Goal: Task Accomplishment & Management: Manage account settings

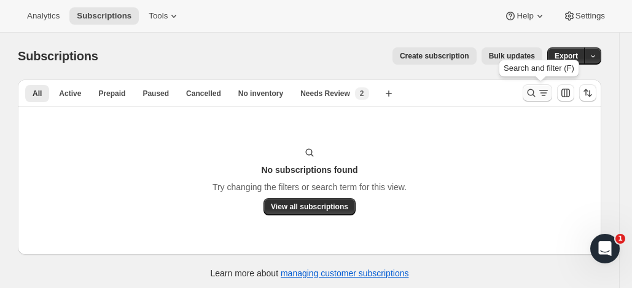
click at [532, 87] on icon "Search and filter results" at bounding box center [531, 93] width 12 height 12
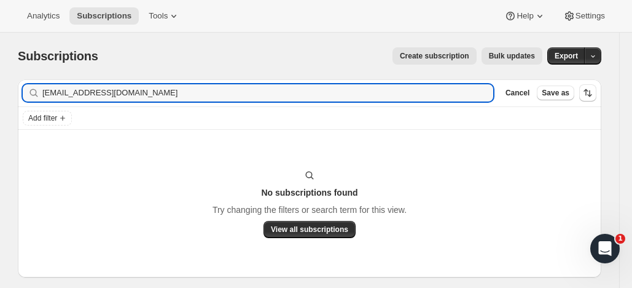
drag, startPoint x: 135, startPoint y: 92, endPoint x: 18, endPoint y: 80, distance: 117.9
click at [18, 80] on div "Filter subscribers Kjmair@btinternet.com Clear Cancel Save as Add filter No sub…" at bounding box center [305, 191] width 594 height 245
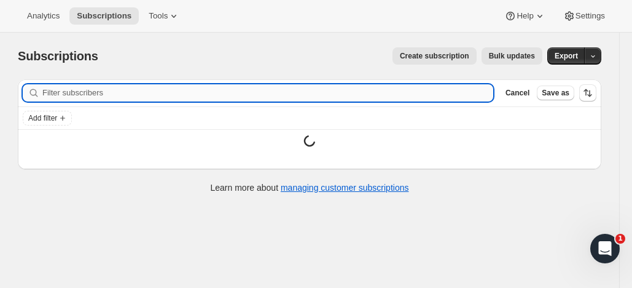
click at [93, 92] on input "Filter subscribers" at bounding box center [267, 92] width 451 height 17
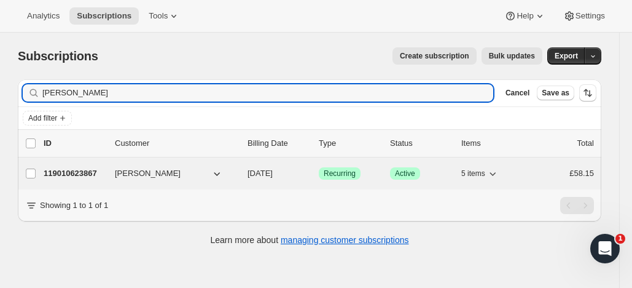
type input "Paolo Lonati"
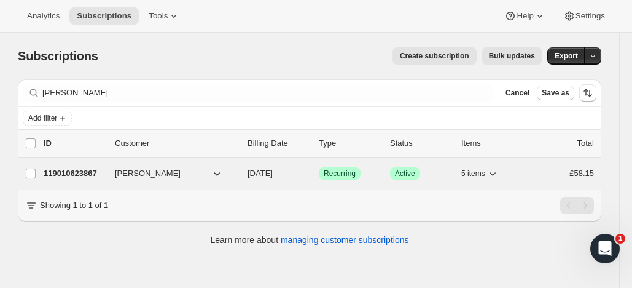
click at [81, 170] on p "119010623867" at bounding box center [74, 173] width 61 height 12
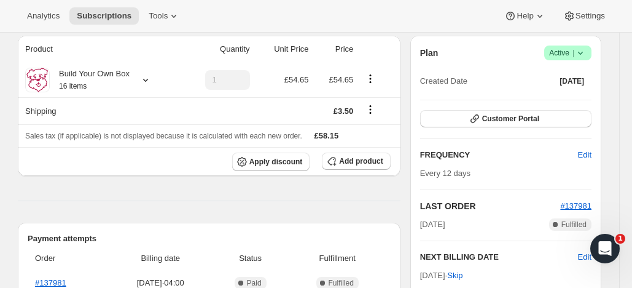
scroll to position [109, 0]
click at [563, 52] on span "Active |" at bounding box center [567, 53] width 37 height 12
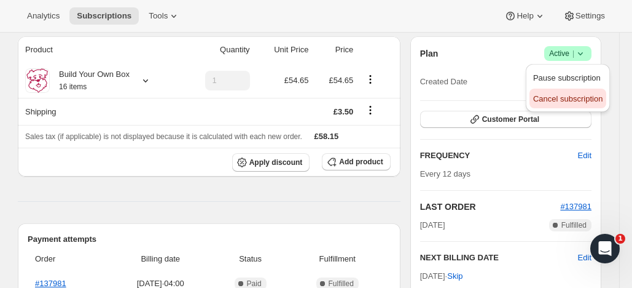
click at [540, 96] on span "Cancel subscription" at bounding box center [567, 98] width 69 height 9
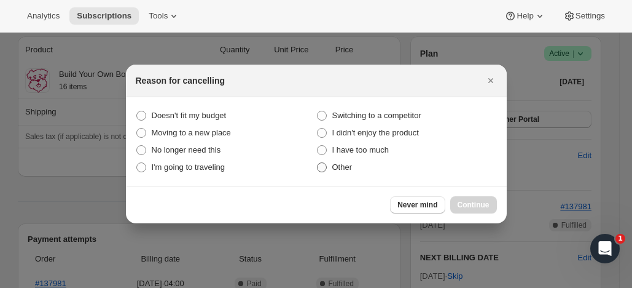
click at [324, 164] on span ":rd1:" at bounding box center [322, 167] width 10 height 10
click at [318, 163] on input "Other" at bounding box center [317, 162] width 1 height 1
radio input "true"
click at [481, 194] on div "Never mind Continue" at bounding box center [316, 204] width 381 height 37
click at [485, 198] on button "Continue" at bounding box center [473, 204] width 47 height 17
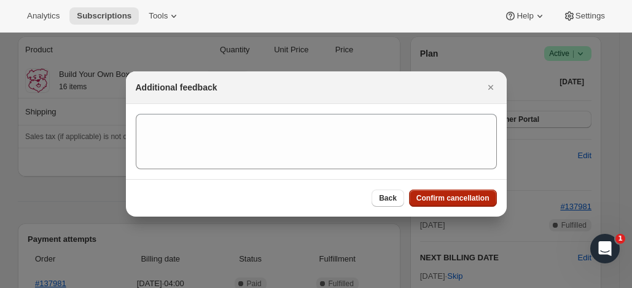
click at [469, 193] on button "Confirm cancellation" at bounding box center [453, 197] width 88 height 17
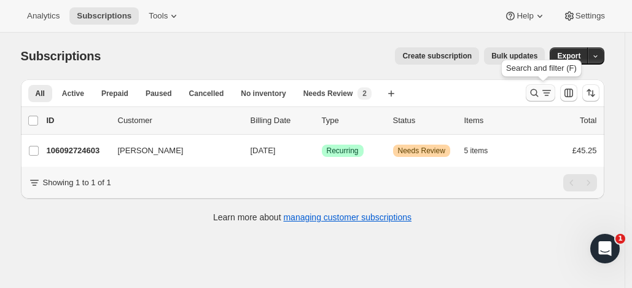
click at [535, 88] on icon "Search and filter results" at bounding box center [534, 93] width 12 height 12
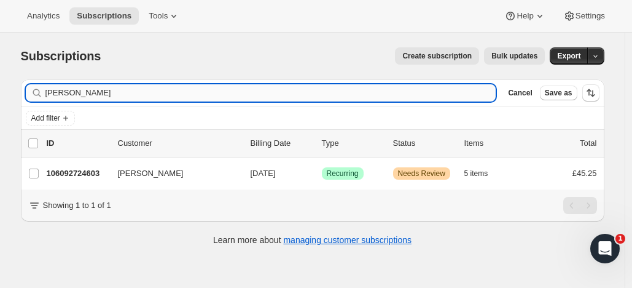
drag, startPoint x: 119, startPoint y: 85, endPoint x: 73, endPoint y: 89, distance: 46.2
click at [85, 87] on input "Shannon Lochrie" at bounding box center [270, 92] width 451 height 17
click at [83, 87] on input "Shannon Lochrie" at bounding box center [270, 92] width 451 height 17
drag, startPoint x: 73, startPoint y: 89, endPoint x: 33, endPoint y: 92, distance: 40.1
click at [33, 92] on div "Shannon Lochrie Clear" at bounding box center [261, 92] width 471 height 17
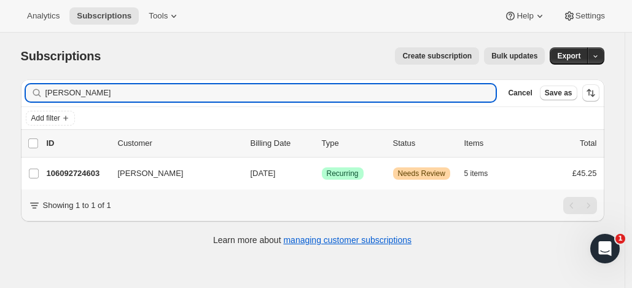
type input "Lochrie"
drag, startPoint x: 85, startPoint y: 95, endPoint x: 26, endPoint y: 80, distance: 61.3
click at [26, 80] on div "Filter subscribers Lochrie Clear Cancel Save as" at bounding box center [313, 92] width 584 height 27
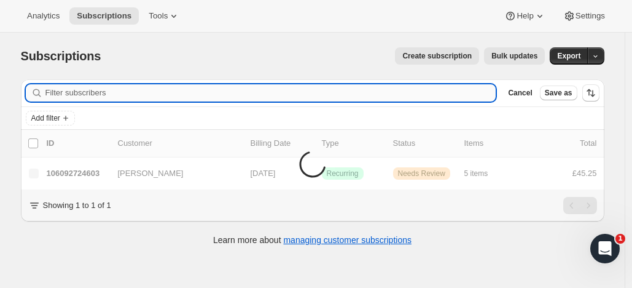
click at [60, 92] on input "Filter subscribers" at bounding box center [270, 92] width 451 height 17
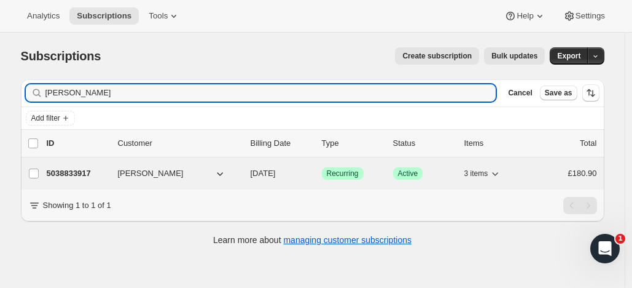
type input "Joan Samuels"
click at [73, 170] on p "5038833917" at bounding box center [77, 173] width 61 height 12
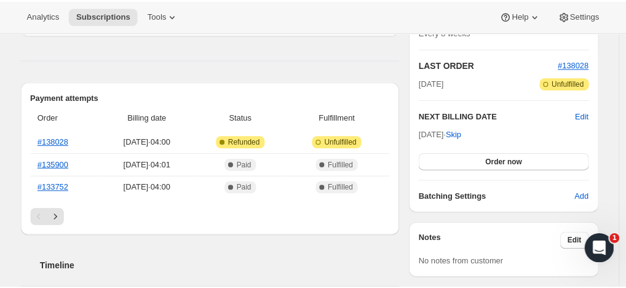
scroll to position [252, 0]
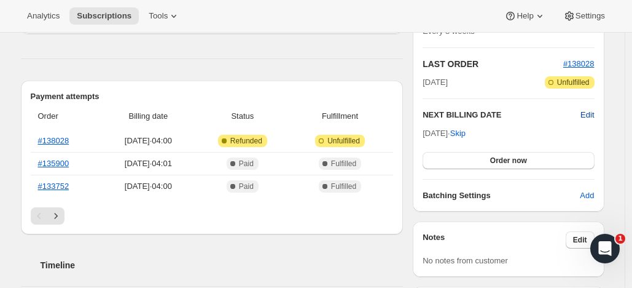
click at [591, 112] on span "Edit" at bounding box center [588, 115] width 14 height 12
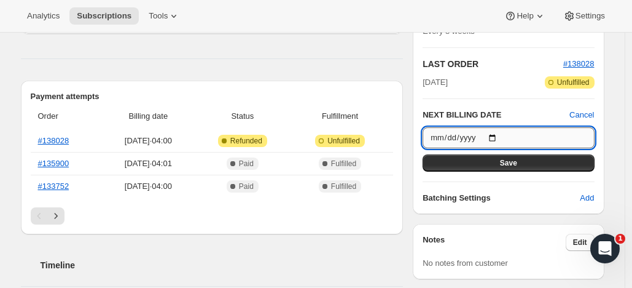
click at [500, 135] on input "2025-12-01" at bounding box center [508, 137] width 171 height 21
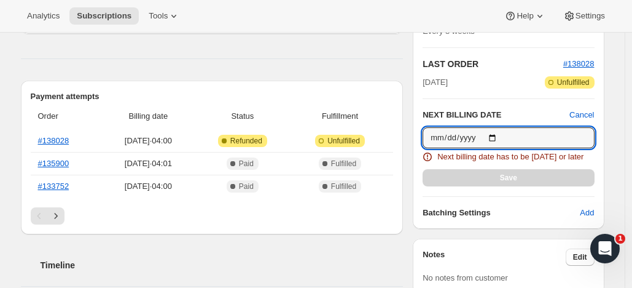
type input "2025-10-13"
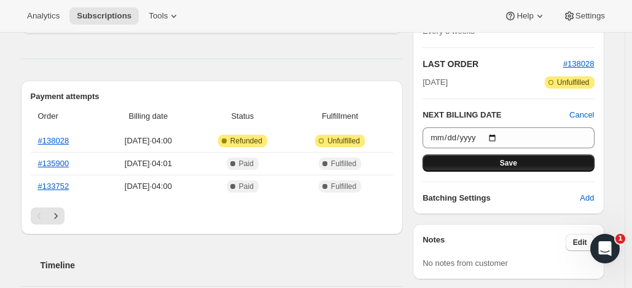
click at [490, 158] on button "Save" at bounding box center [508, 162] width 171 height 17
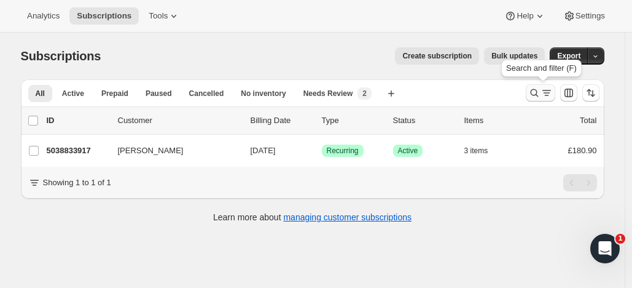
click at [537, 88] on icon "Search and filter results" at bounding box center [534, 93] width 12 height 12
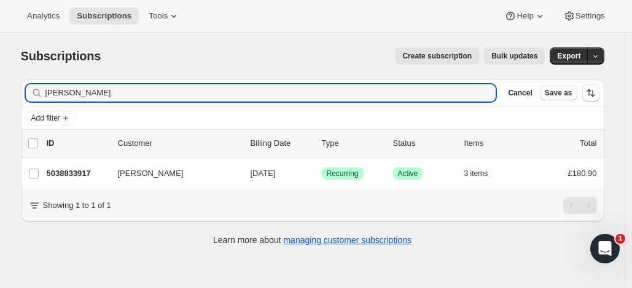
drag, startPoint x: 103, startPoint y: 93, endPoint x: 35, endPoint y: 93, distance: 67.6
click at [35, 93] on div "Joan Samuels Clear" at bounding box center [261, 92] width 471 height 17
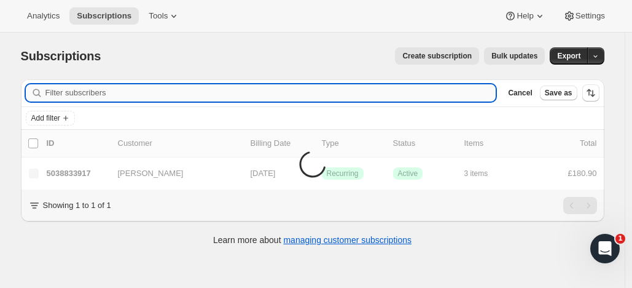
click at [55, 89] on input "Filter subscribers" at bounding box center [270, 92] width 451 height 17
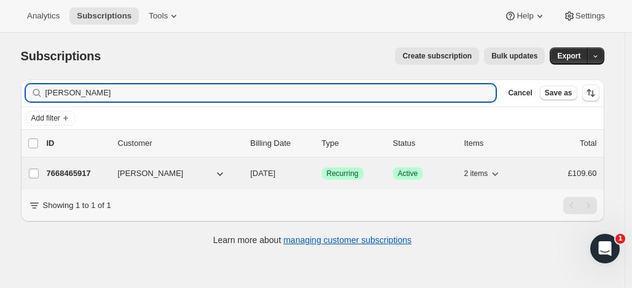
type input "Janet Wellcome"
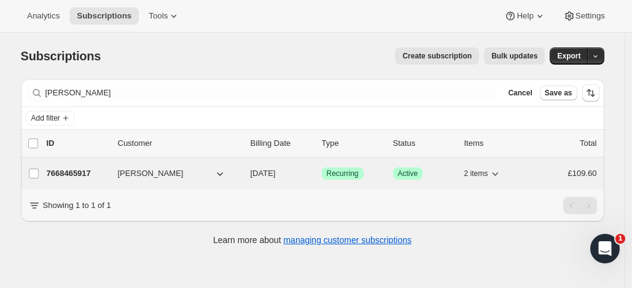
click at [94, 166] on div "7668465917 Janet Wellcome 11/25/2025 Success Recurring Success Active 2 items £…" at bounding box center [322, 173] width 551 height 17
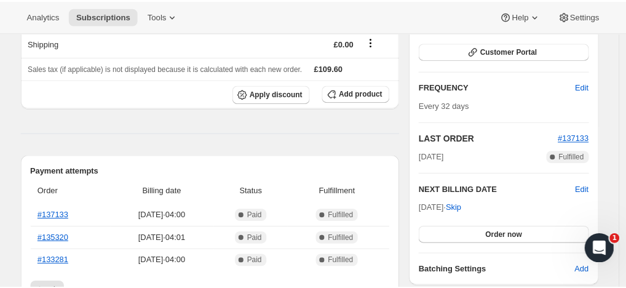
scroll to position [241, 0]
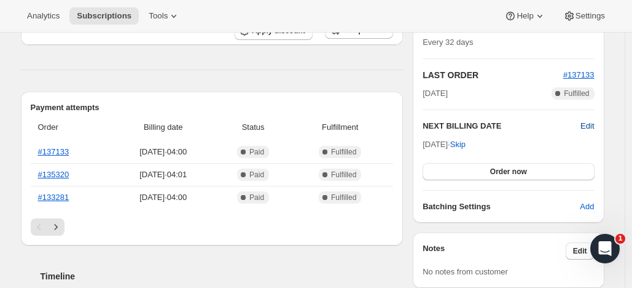
click at [590, 122] on span "Edit" at bounding box center [588, 126] width 14 height 12
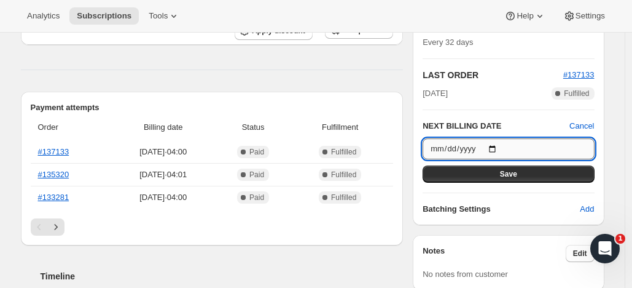
click at [501, 147] on input "2025-11-25" at bounding box center [508, 148] width 171 height 21
type input "2025-11-19"
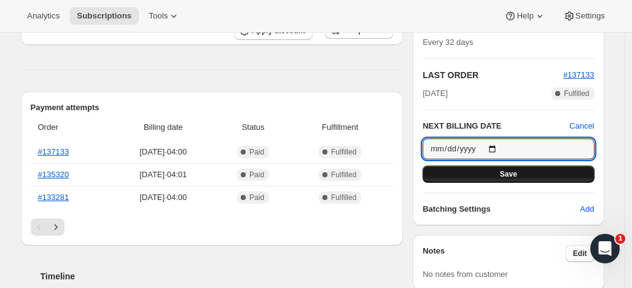
click at [484, 168] on button "Save" at bounding box center [508, 173] width 171 height 17
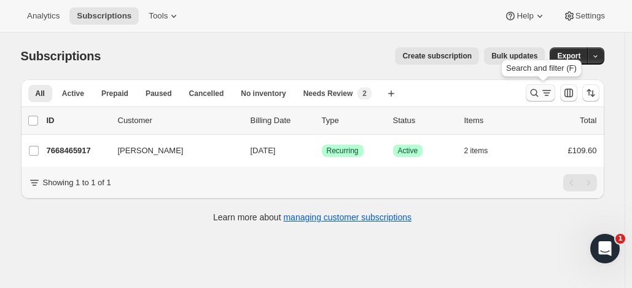
click at [536, 90] on icon "Search and filter results" at bounding box center [534, 93] width 12 height 12
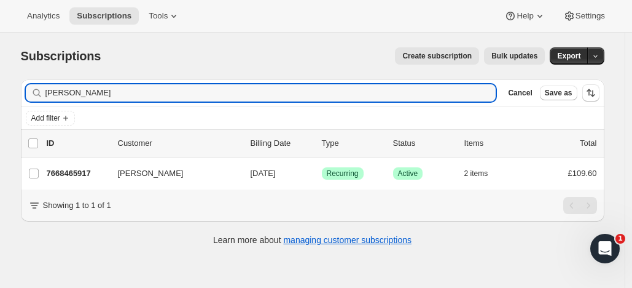
drag, startPoint x: 117, startPoint y: 92, endPoint x: -12, endPoint y: 95, distance: 129.7
click at [0, 95] on html "Analytics Subscriptions Tools Help Settings Skip to content Subscriptions. This…" at bounding box center [316, 144] width 632 height 288
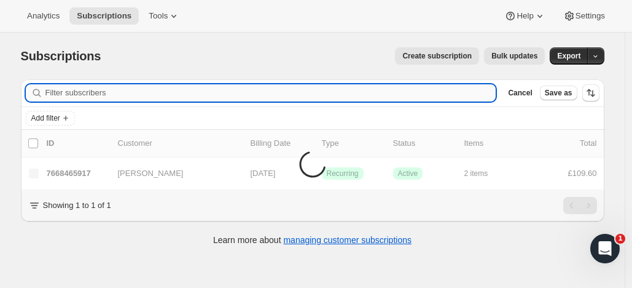
click at [67, 94] on input "Filter subscribers" at bounding box center [270, 92] width 451 height 17
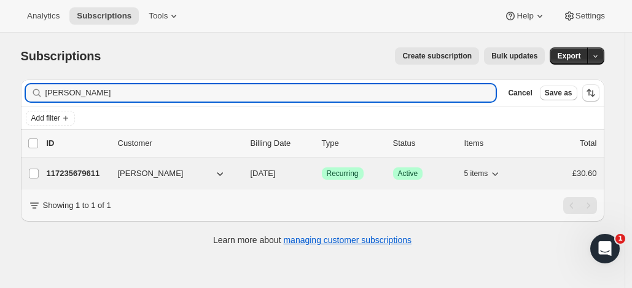
type input "Sarah heal"
click at [101, 167] on p "117235679611" at bounding box center [77, 173] width 61 height 12
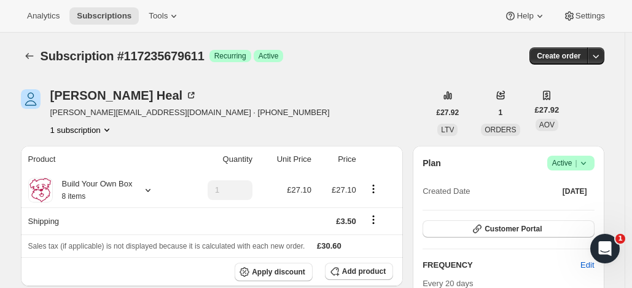
click at [566, 160] on span "Active |" at bounding box center [570, 163] width 37 height 12
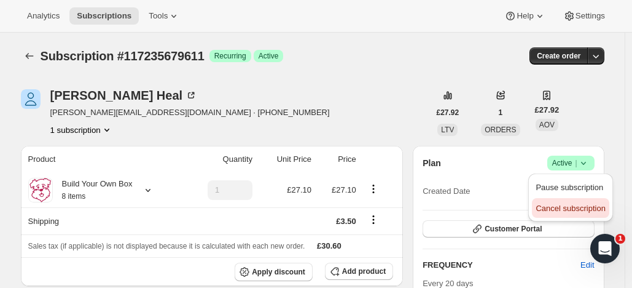
click at [560, 201] on button "Cancel subscription" at bounding box center [570, 208] width 77 height 20
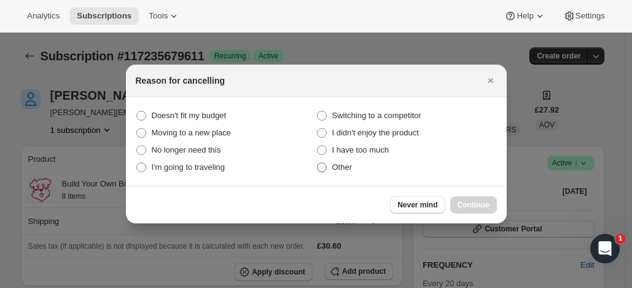
click at [324, 166] on span ":rbv:" at bounding box center [322, 167] width 10 height 10
click at [318, 163] on input "Other" at bounding box center [317, 162] width 1 height 1
radio input "true"
click at [485, 200] on span "Continue" at bounding box center [474, 205] width 32 height 10
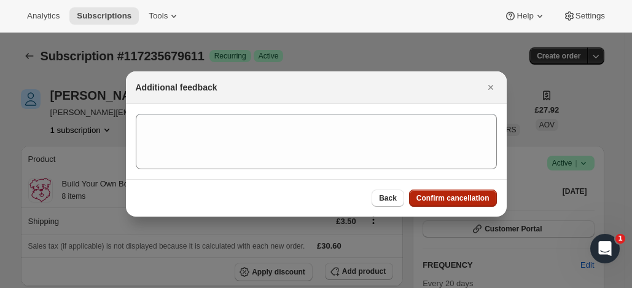
click at [481, 195] on span "Confirm cancellation" at bounding box center [453, 198] width 73 height 10
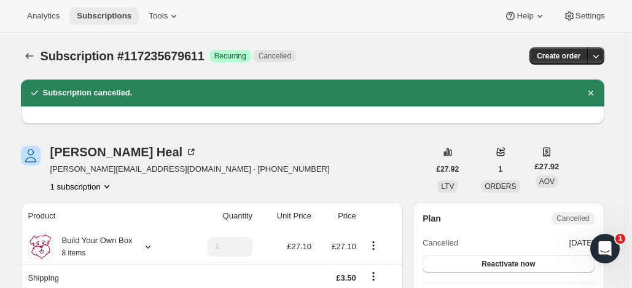
click at [93, 11] on span "Subscriptions" at bounding box center [104, 16] width 55 height 10
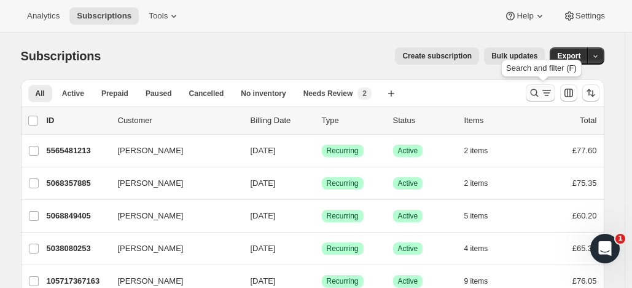
click at [537, 88] on icon "Search and filter results" at bounding box center [534, 93] width 12 height 12
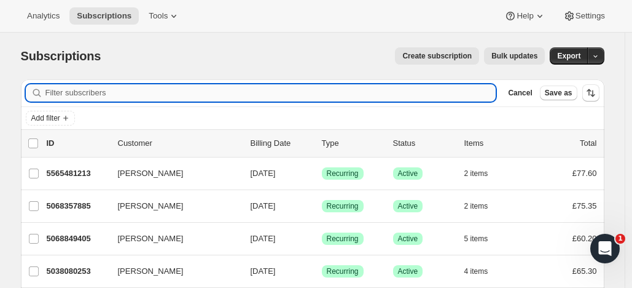
click at [91, 95] on input "Filter subscribers" at bounding box center [270, 92] width 451 height 17
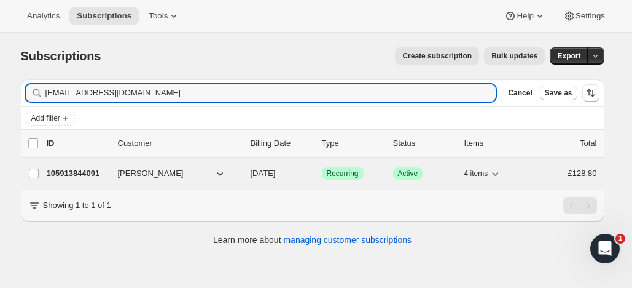
type input "margaretann18@live.co.uk"
click at [98, 168] on p "105913844091" at bounding box center [77, 173] width 61 height 12
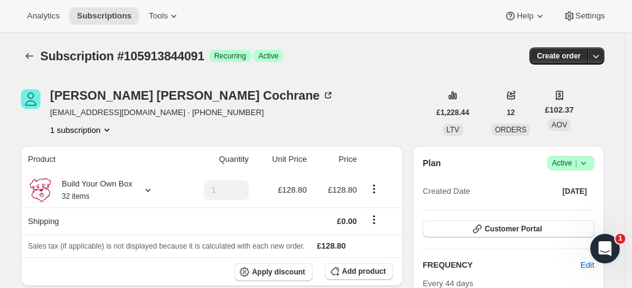
click at [562, 160] on span "Active |" at bounding box center [570, 163] width 37 height 12
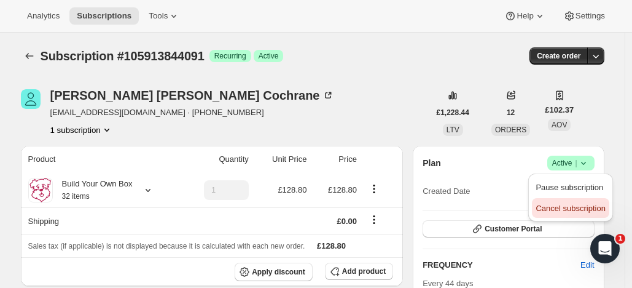
click at [554, 203] on span "Cancel subscription" at bounding box center [570, 208] width 69 height 12
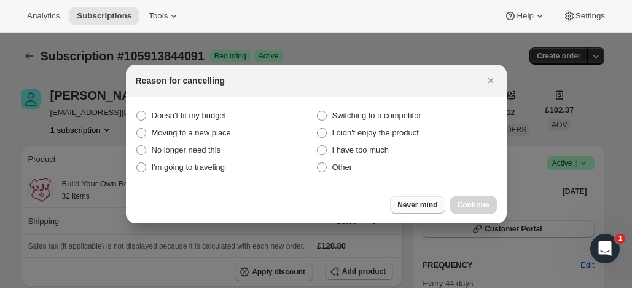
drag, startPoint x: 323, startPoint y: 169, endPoint x: 407, endPoint y: 198, distance: 88.6
click at [323, 169] on span ":rsa:" at bounding box center [322, 167] width 10 height 10
click at [318, 163] on input "Other" at bounding box center [317, 162] width 1 height 1
radio input "true"
click at [476, 199] on button "Continue" at bounding box center [473, 204] width 47 height 17
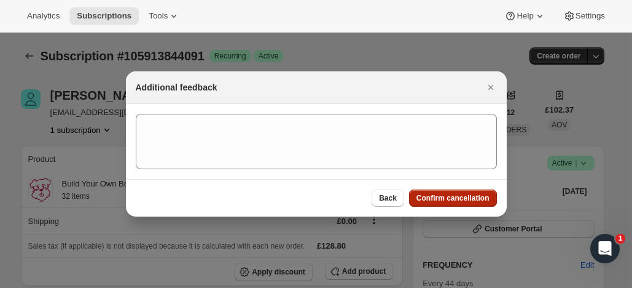
click at [460, 190] on button "Confirm cancellation" at bounding box center [453, 197] width 88 height 17
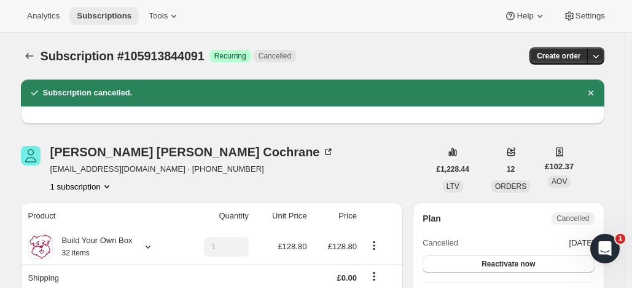
click at [98, 11] on span "Subscriptions" at bounding box center [104, 16] width 55 height 10
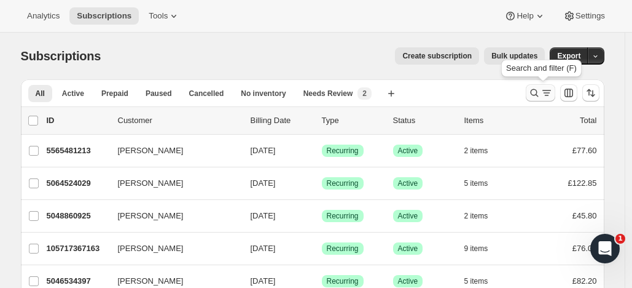
click at [537, 87] on icon "Search and filter results" at bounding box center [534, 93] width 12 height 12
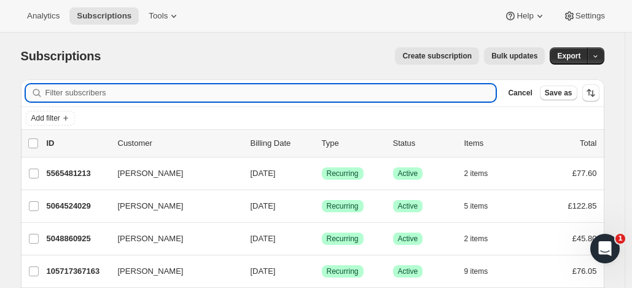
click at [268, 92] on input "Filter subscribers" at bounding box center [270, 92] width 451 height 17
paste input "[EMAIL_ADDRESS][DOMAIN_NAME]"
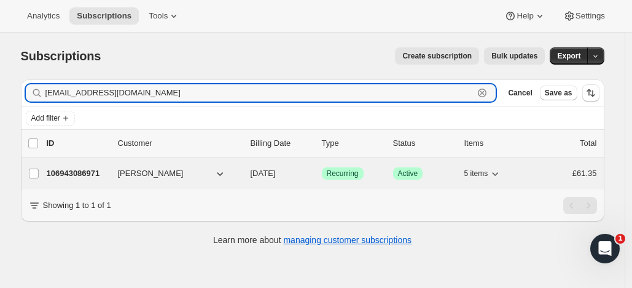
type input "[EMAIL_ADDRESS][DOMAIN_NAME]"
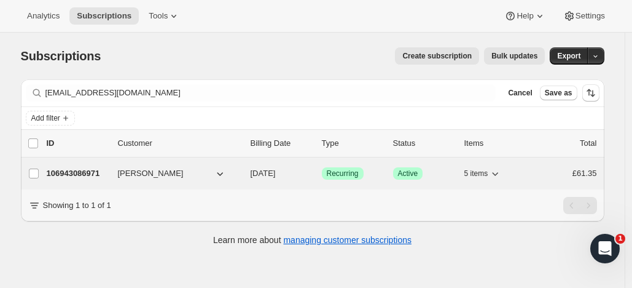
click at [82, 171] on p "106943086971" at bounding box center [77, 173] width 61 height 12
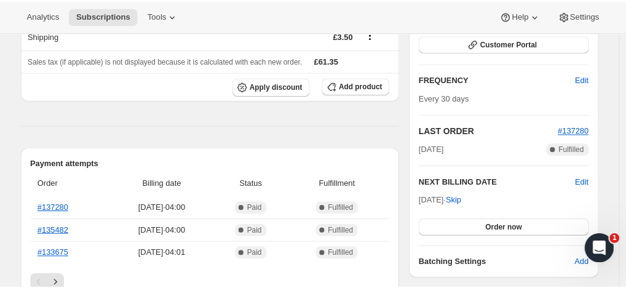
scroll to position [189, 0]
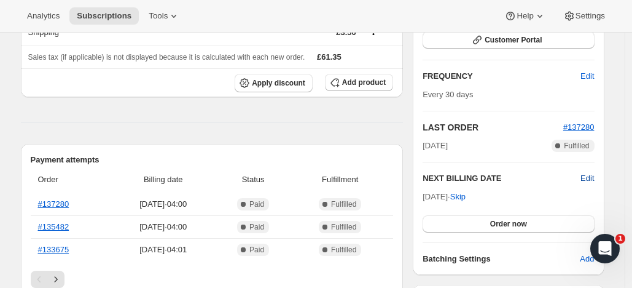
click at [589, 175] on span "Edit" at bounding box center [588, 178] width 14 height 12
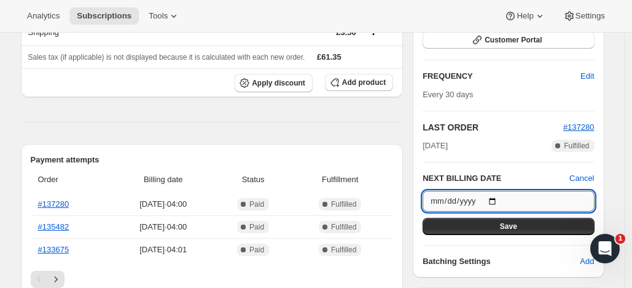
click at [498, 198] on input "2025-10-24" at bounding box center [508, 200] width 171 height 21
type input "2025-10-09"
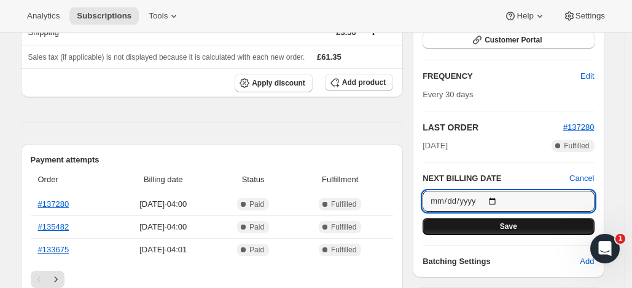
click at [533, 221] on button "Save" at bounding box center [508, 226] width 171 height 17
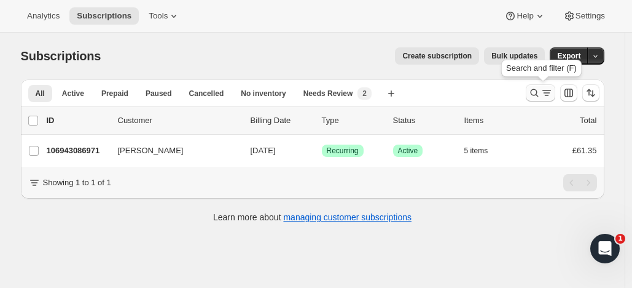
click at [538, 88] on icon "Search and filter results" at bounding box center [534, 93] width 12 height 12
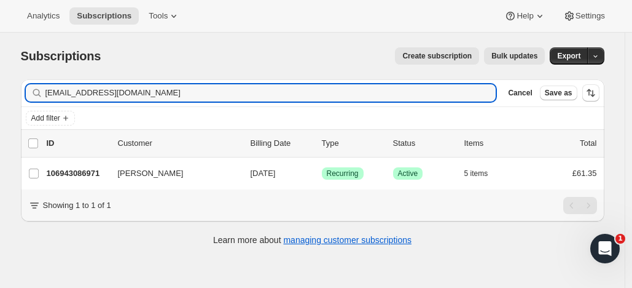
drag, startPoint x: 176, startPoint y: 89, endPoint x: 20, endPoint y: 99, distance: 156.4
click at [22, 100] on div "Filter subscribers [EMAIL_ADDRESS][DOMAIN_NAME] Clear Cancel Save as Add filter…" at bounding box center [308, 163] width 594 height 189
type input "v"
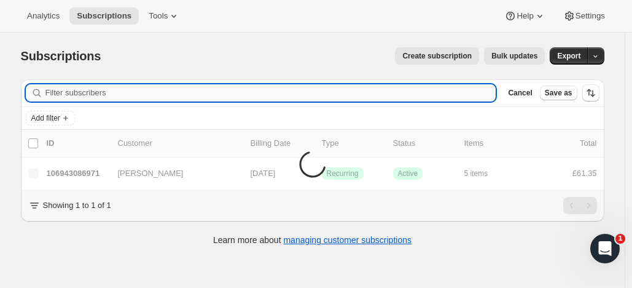
click at [74, 93] on input "Filter subscribers" at bounding box center [270, 92] width 451 height 17
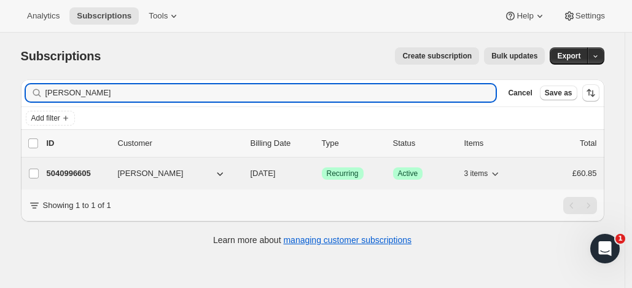
type input "[PERSON_NAME]"
click at [93, 165] on div "5040996605 [PERSON_NAME] [DATE] Success Recurring Success Active 3 items £60.85" at bounding box center [322, 173] width 551 height 17
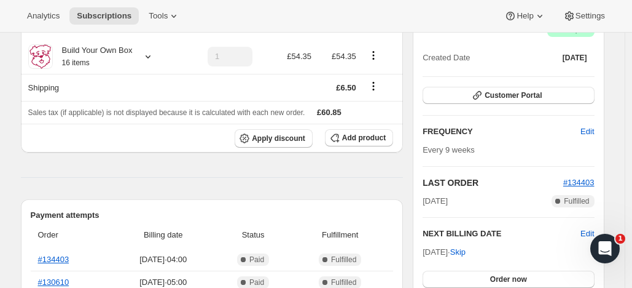
scroll to position [136, 0]
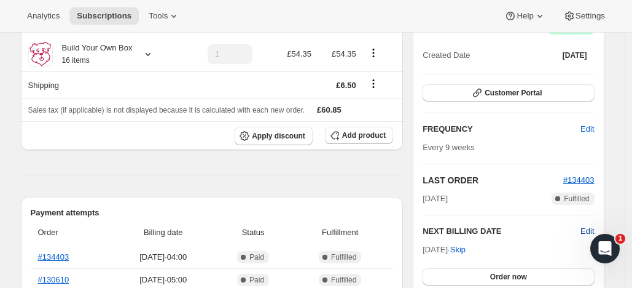
click at [591, 227] on span "Edit" at bounding box center [588, 231] width 14 height 12
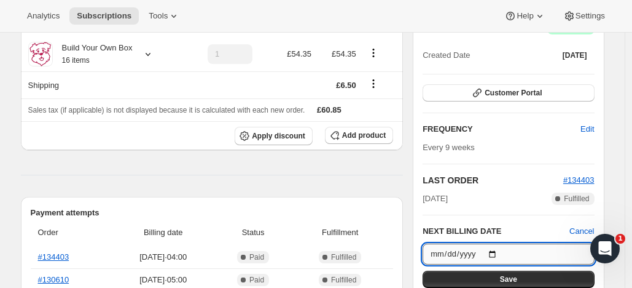
click at [502, 251] on input "[DATE]" at bounding box center [508, 253] width 171 height 21
type input "[DATE]"
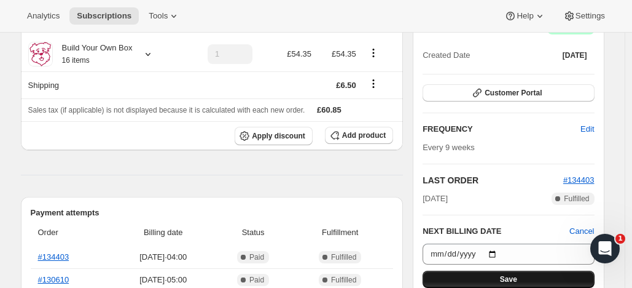
click at [522, 276] on button "Save" at bounding box center [508, 278] width 171 height 17
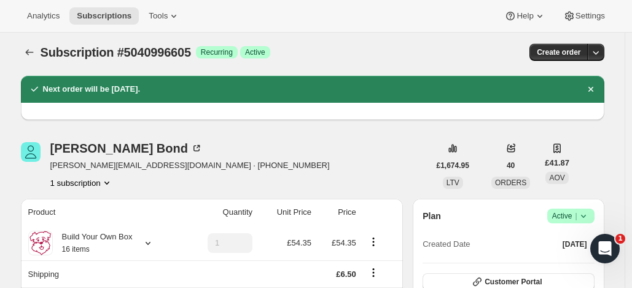
scroll to position [0, 0]
